Goal: Find specific page/section

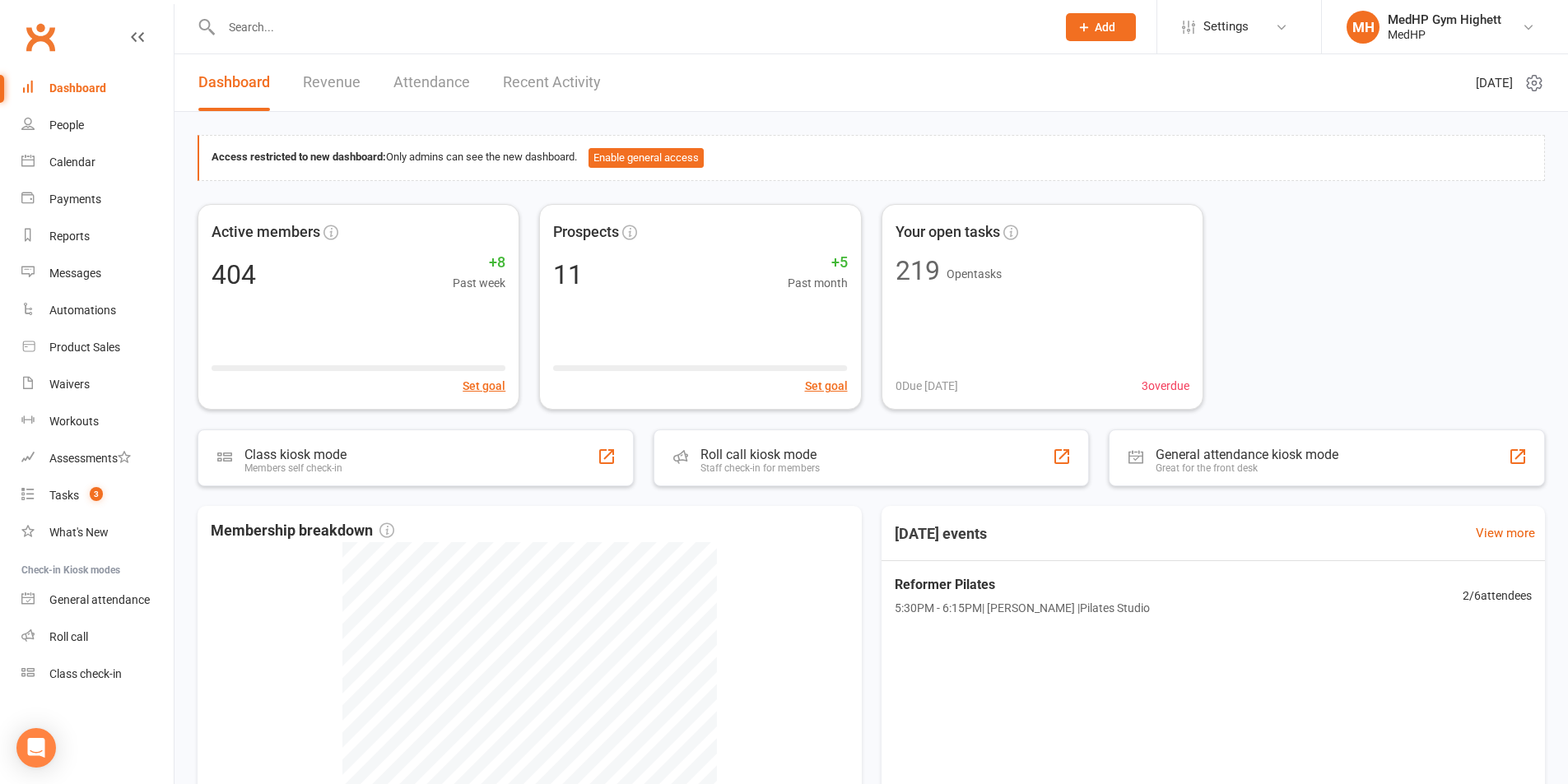
click at [682, 27] on input "text" at bounding box center [631, 27] width 828 height 23
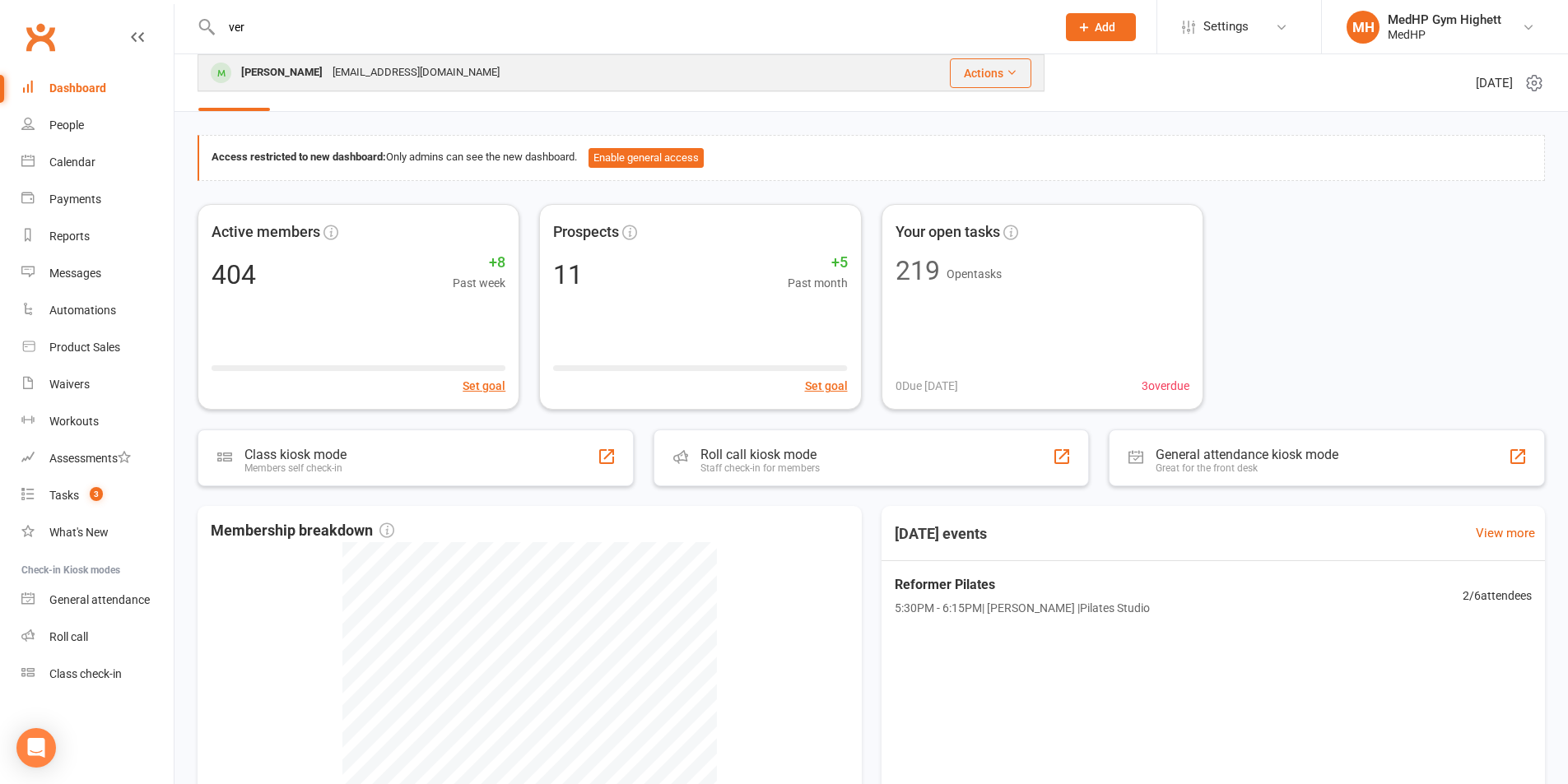
type input "ver"
click at [516, 67] on div "[PERSON_NAME] [EMAIL_ADDRESS][DOMAIN_NAME]" at bounding box center [523, 73] width 648 height 34
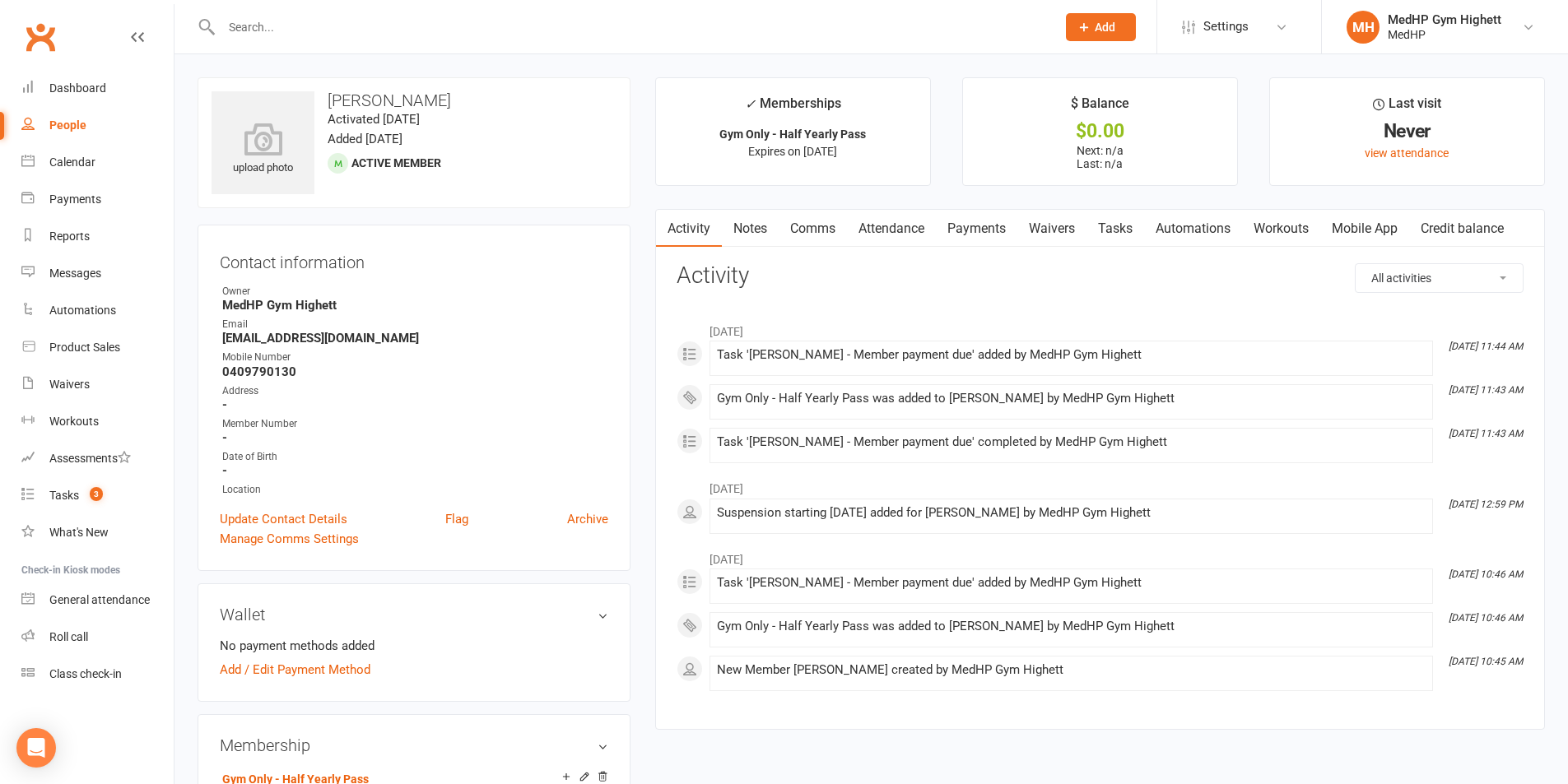
click at [981, 234] on link "Payments" at bounding box center [976, 229] width 82 height 38
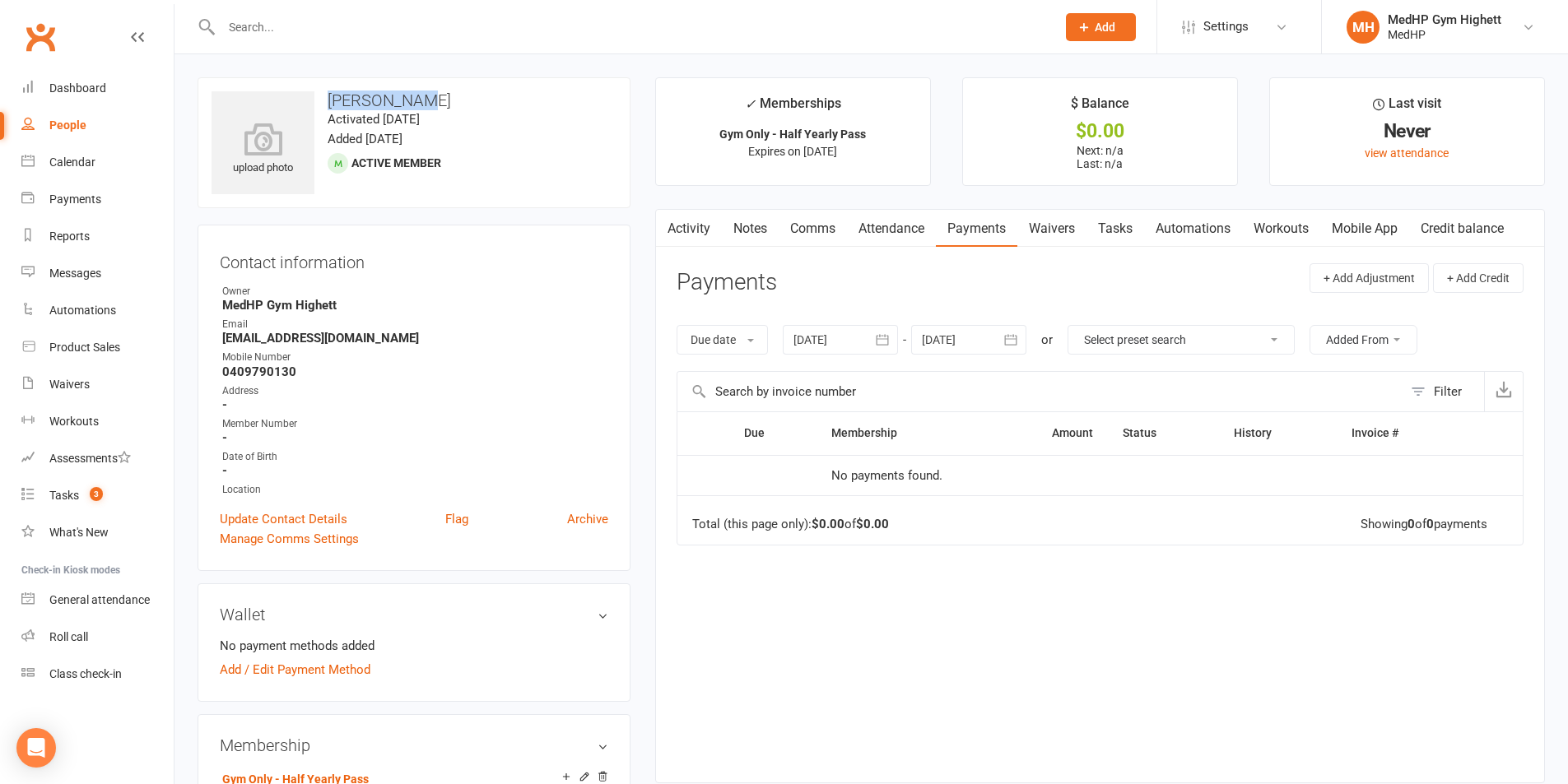
drag, startPoint x: 420, startPoint y: 102, endPoint x: 330, endPoint y: 101, distance: 90.0
click at [330, 101] on h3 "[PERSON_NAME]" at bounding box center [413, 101] width 405 height 18
copy h3 "[PERSON_NAME]"
click at [457, 114] on div "upload photo [PERSON_NAME] Activated [DATE] Added [DATE] Active member" at bounding box center [414, 142] width 433 height 131
